Goal: Task Accomplishment & Management: Use online tool/utility

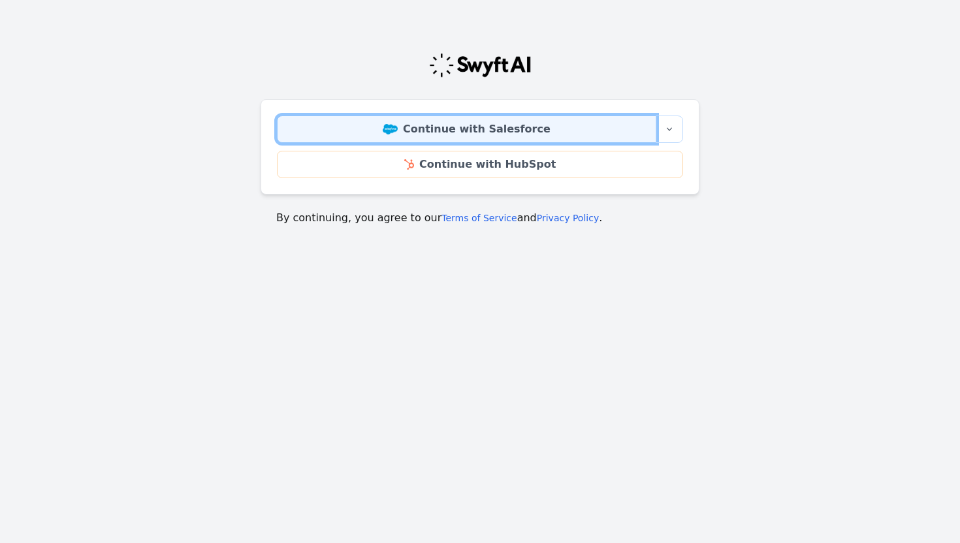
click at [553, 124] on link "Continue with Salesforce" at bounding box center [466, 129] width 379 height 27
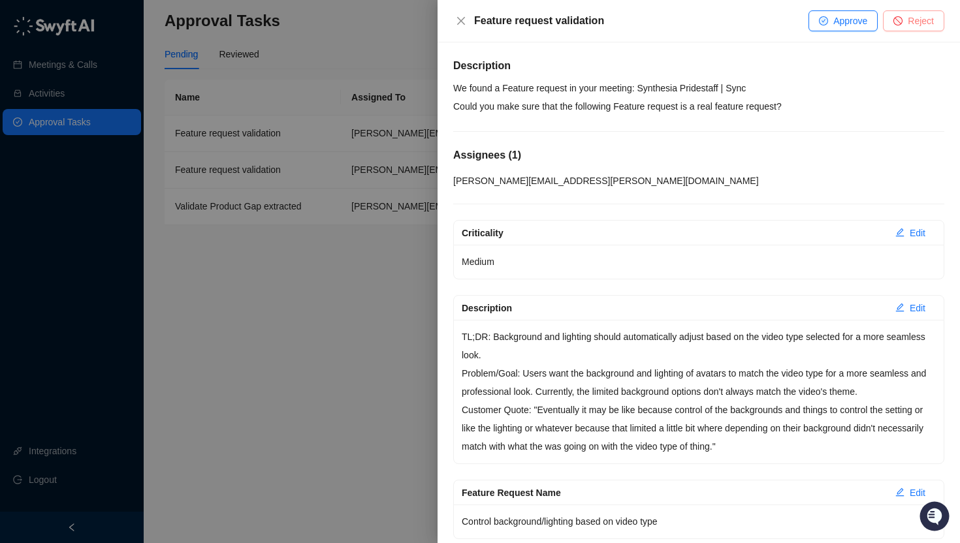
click at [914, 21] on span "Reject" at bounding box center [921, 21] width 26 height 14
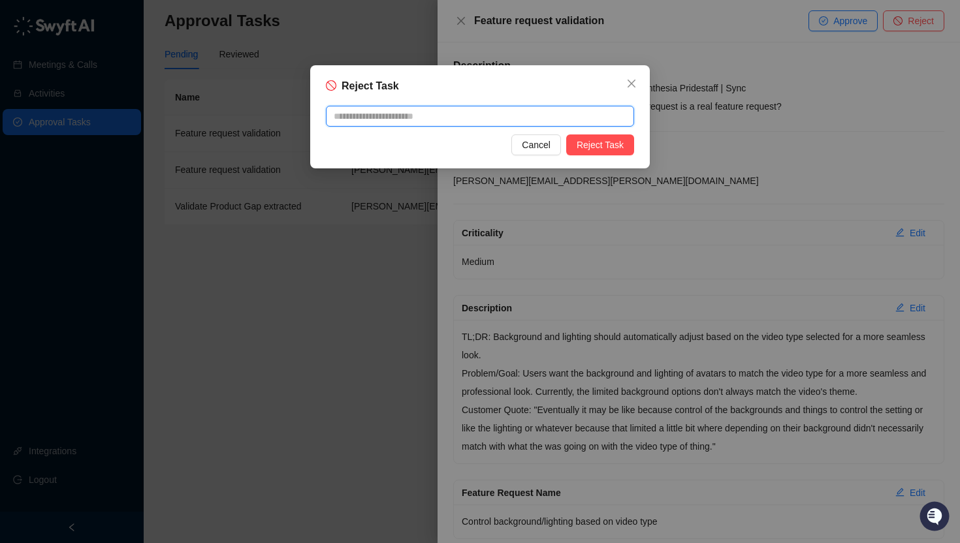
click at [470, 114] on textarea at bounding box center [480, 116] width 308 height 21
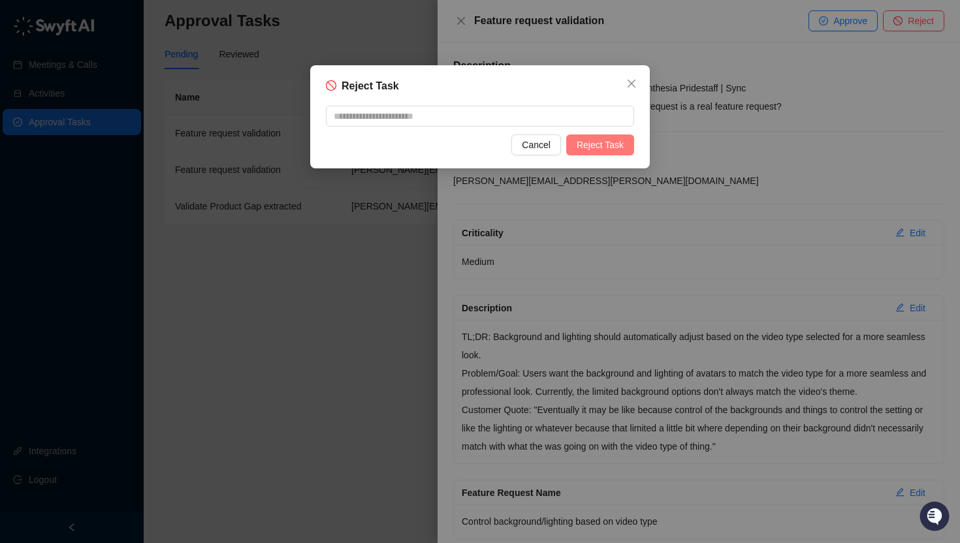
click at [621, 144] on span "Reject Task" at bounding box center [600, 145] width 47 height 14
